Goal: Navigation & Orientation: Find specific page/section

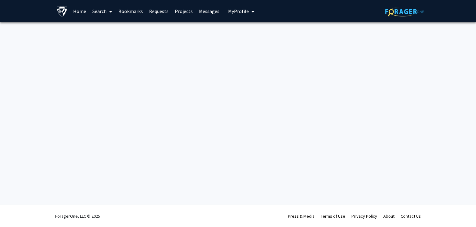
click at [78, 13] on link "Home" at bounding box center [79, 11] width 19 height 22
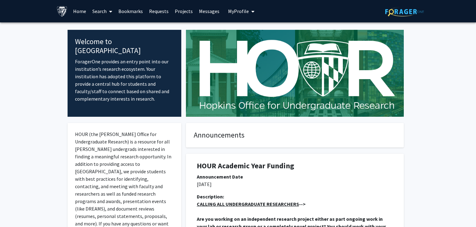
click at [109, 12] on span at bounding box center [110, 12] width 6 height 22
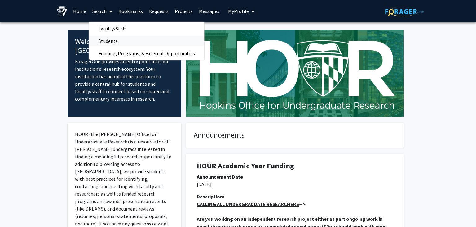
click at [109, 42] on span "Students" at bounding box center [108, 41] width 38 height 12
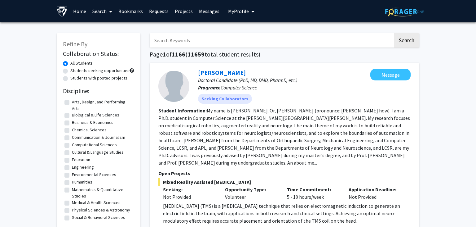
click at [185, 11] on link "Projects" at bounding box center [184, 11] width 24 height 22
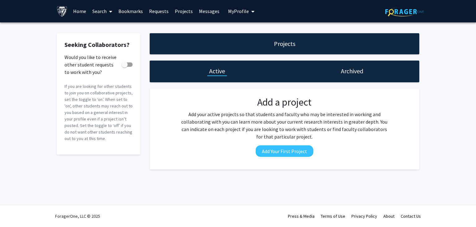
click at [102, 14] on link "Search" at bounding box center [102, 11] width 26 height 22
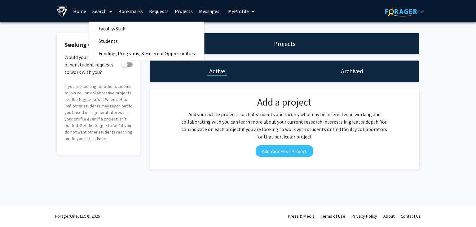
click at [82, 14] on link "Home" at bounding box center [79, 11] width 19 height 22
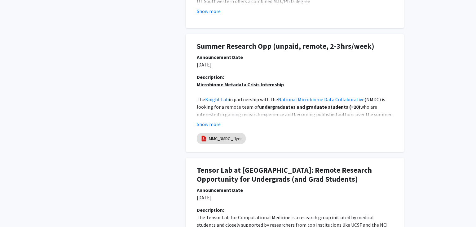
scroll to position [458, 0]
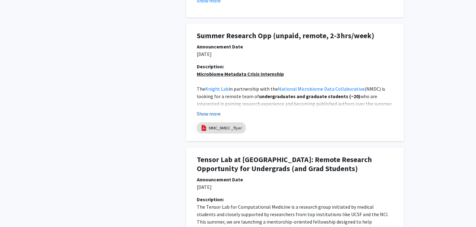
click at [212, 114] on button "Show more" at bounding box center [209, 113] width 24 height 7
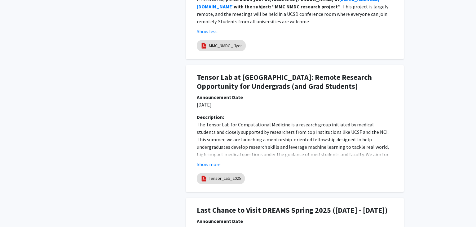
scroll to position [819, 0]
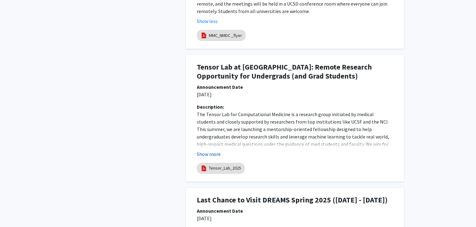
click at [216, 150] on button "Show more" at bounding box center [209, 153] width 24 height 7
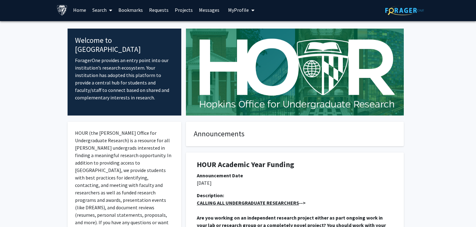
scroll to position [0, 0]
